Goal: Obtain resource: Obtain resource

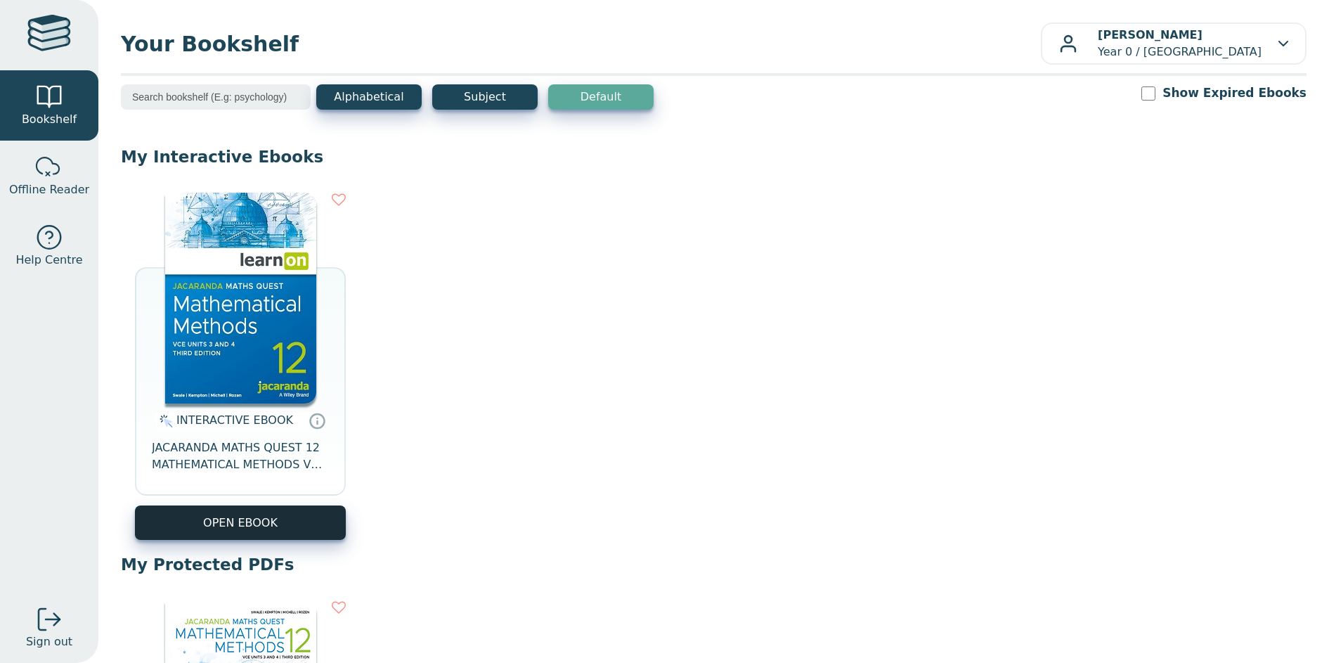
click at [283, 529] on button "OPEN EBOOK" at bounding box center [240, 522] width 211 height 34
click at [285, 505] on div "INTERACTIVE EBOOK JACARANDA MATHS QUEST 12 MATHEMATICAL METHODS VCE UNITS 3&4 3…" at bounding box center [240, 454] width 211 height 102
click at [282, 515] on button "OPEN EBOOK" at bounding box center [240, 522] width 211 height 34
